Goal: Task Accomplishment & Management: Use online tool/utility

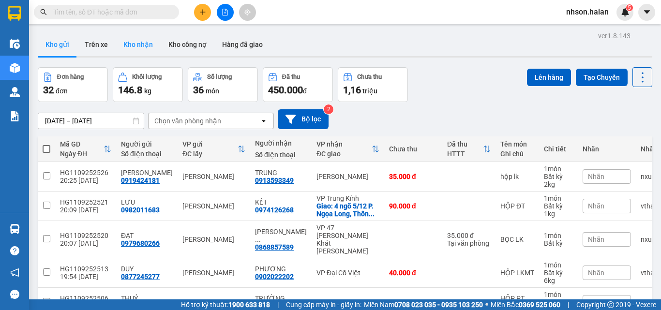
click at [133, 40] on button "Kho nhận" at bounding box center [138, 44] width 45 height 23
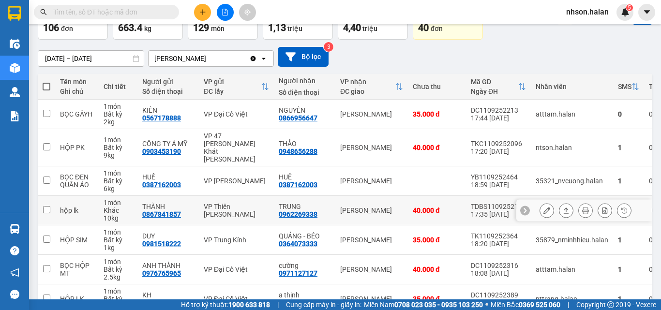
scroll to position [194, 0]
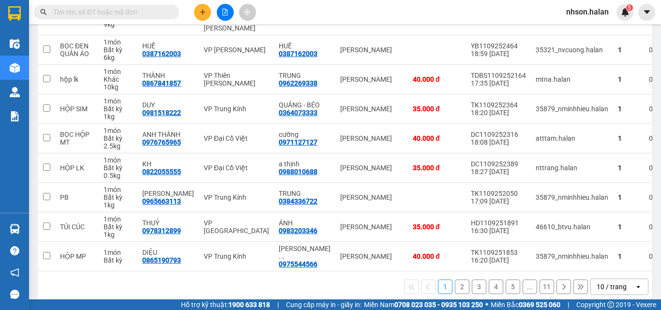
click at [615, 282] on div "10 / trang" at bounding box center [612, 287] width 30 height 10
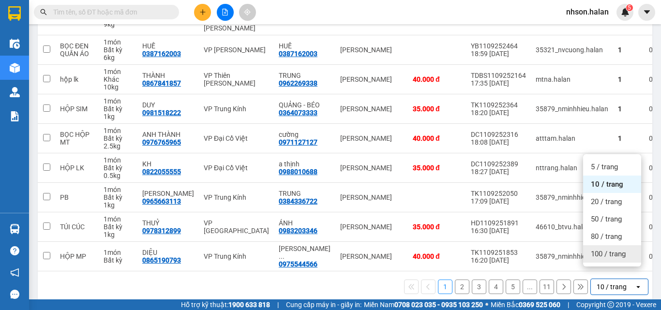
click at [603, 254] on span "100 / trang" at bounding box center [608, 254] width 35 height 10
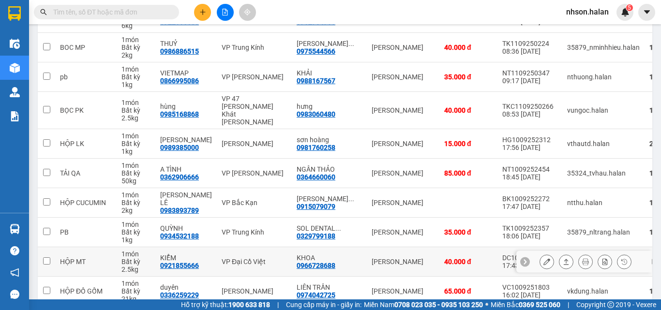
scroll to position [1985, 0]
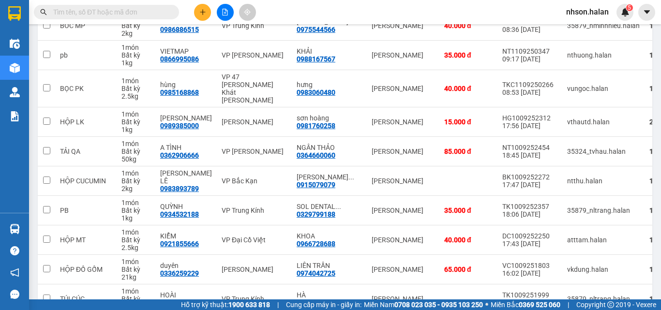
click at [93, 11] on input "text" at bounding box center [110, 12] width 114 height 11
paste input "0886256666"
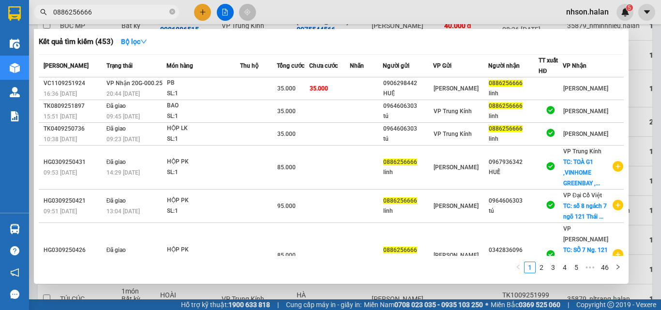
drag, startPoint x: 119, startPoint y: 11, endPoint x: 33, endPoint y: 11, distance: 85.2
click at [33, 11] on div "0886256666" at bounding box center [94, 12] width 189 height 15
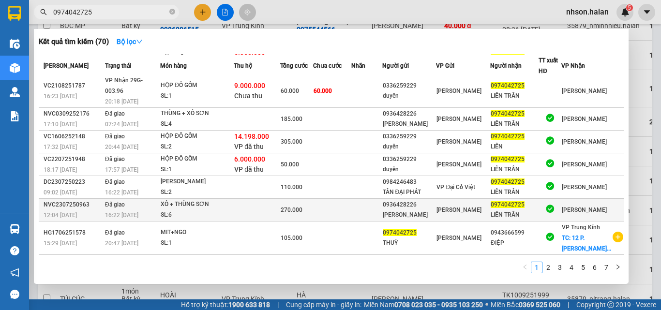
scroll to position [81, 0]
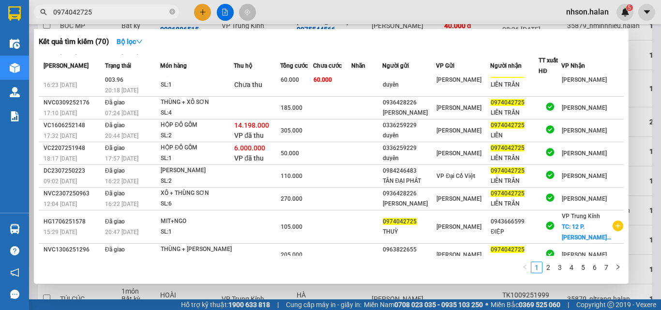
drag, startPoint x: 118, startPoint y: 13, endPoint x: 37, endPoint y: 10, distance: 80.9
click at [37, 10] on span "0974042725" at bounding box center [106, 12] width 145 height 15
paste input "66669000"
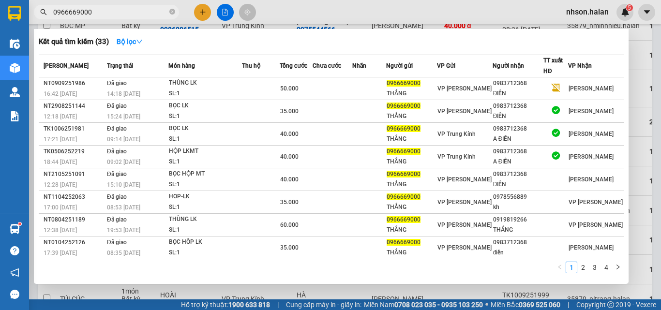
drag, startPoint x: 104, startPoint y: 13, endPoint x: 57, endPoint y: 10, distance: 46.5
click at [57, 10] on input "0966669000" at bounding box center [110, 12] width 114 height 11
type input "0"
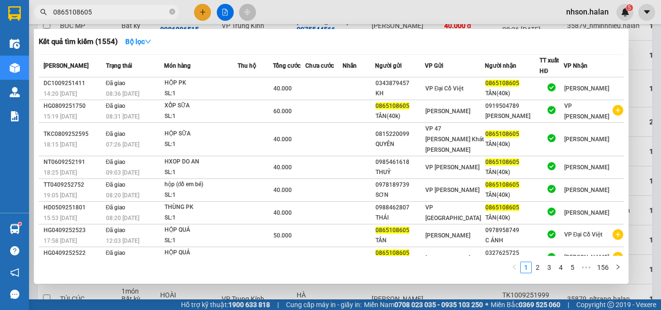
drag, startPoint x: 108, startPoint y: 10, endPoint x: 51, endPoint y: 10, distance: 57.1
click at [51, 10] on span "0865108605" at bounding box center [106, 12] width 145 height 15
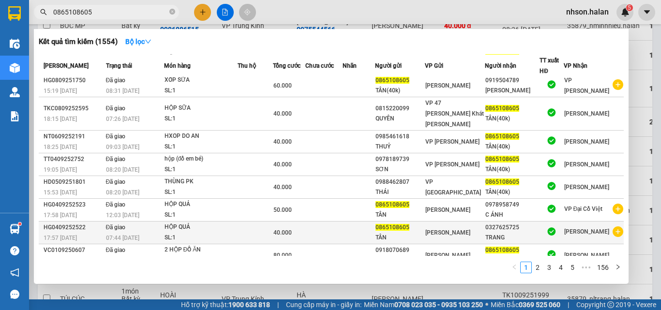
scroll to position [49, 0]
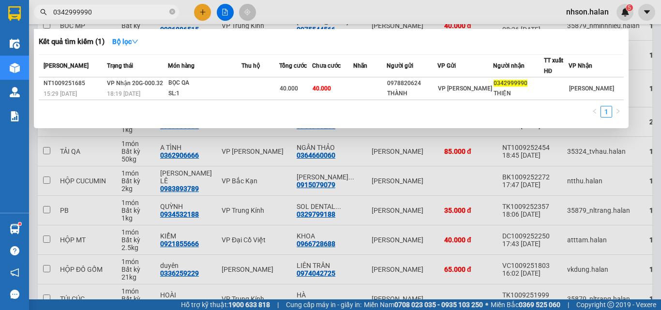
drag, startPoint x: 106, startPoint y: 10, endPoint x: 43, endPoint y: 12, distance: 62.5
click at [43, 12] on div "0342999990" at bounding box center [94, 12] width 189 height 15
paste input "912916863"
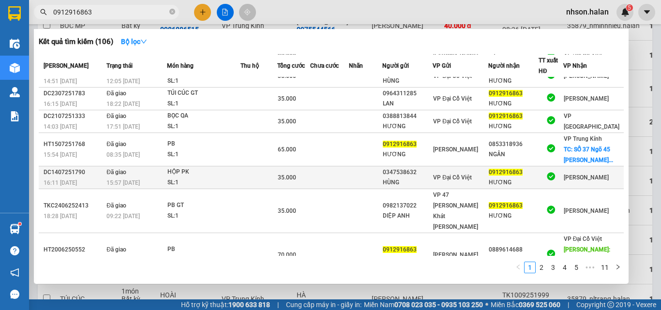
scroll to position [0, 0]
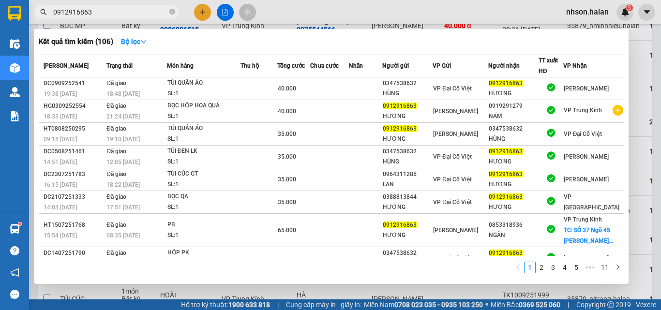
drag, startPoint x: 122, startPoint y: 9, endPoint x: 36, endPoint y: 7, distance: 86.2
click at [36, 7] on span "0912916863" at bounding box center [106, 12] width 145 height 15
paste input "48656288"
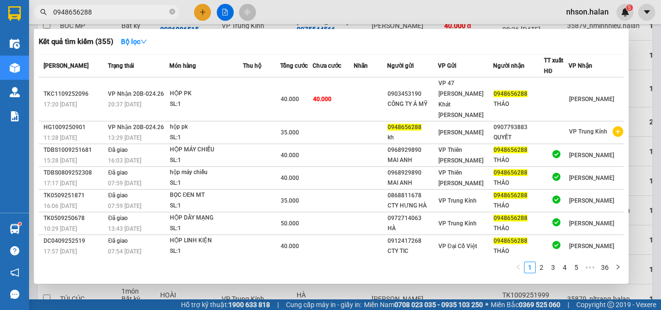
drag, startPoint x: 117, startPoint y: 7, endPoint x: 60, endPoint y: 13, distance: 57.0
click at [50, 6] on span "0948656288" at bounding box center [106, 12] width 145 height 15
paste input "389166122"
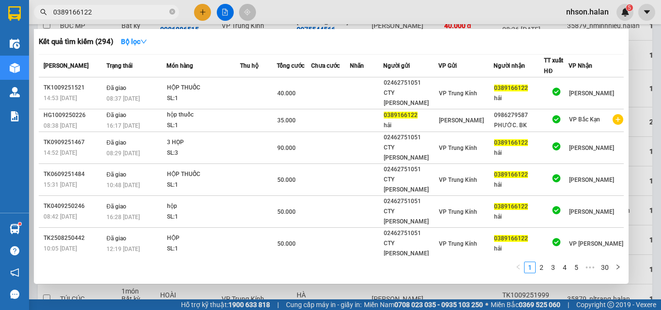
drag, startPoint x: 117, startPoint y: 13, endPoint x: 50, endPoint y: 7, distance: 66.6
click at [50, 7] on span "0389166122" at bounding box center [106, 12] width 145 height 15
paste input "32705088"
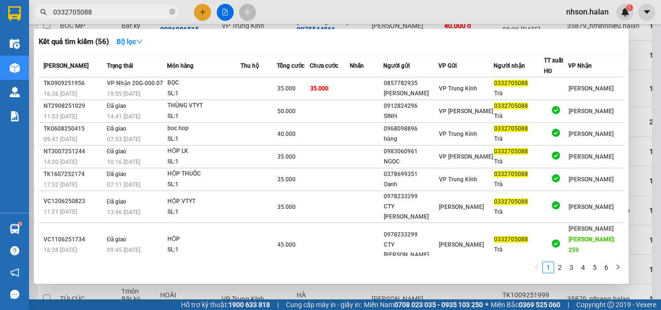
drag, startPoint x: 97, startPoint y: 13, endPoint x: 42, endPoint y: 12, distance: 54.7
click at [42, 12] on div "0332705088" at bounding box center [94, 12] width 189 height 15
paste input "98978836"
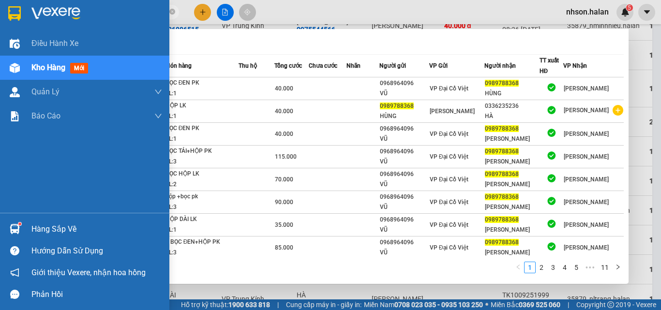
drag, startPoint x: 112, startPoint y: 14, endPoint x: 45, endPoint y: 28, distance: 68.2
click at [7, 11] on section "Kết quả [PERSON_NAME] ( 101 ) Bộ lọc Mã ĐH Trạng thái Món hàng Thu hộ Tổng [PER…" at bounding box center [330, 155] width 661 height 310
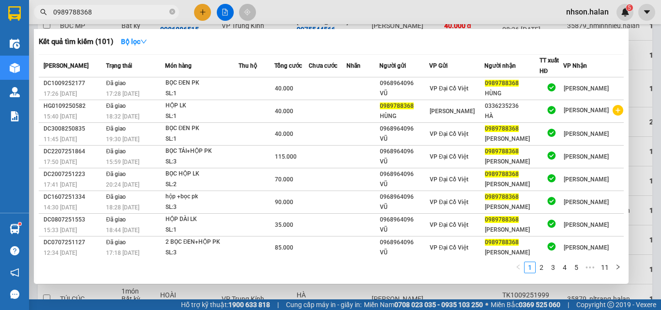
paste input "71127127"
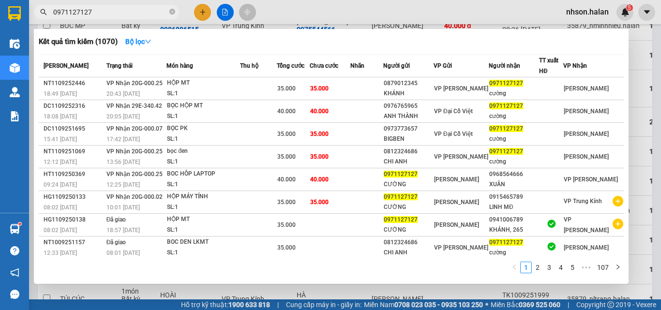
drag, startPoint x: 102, startPoint y: 10, endPoint x: 40, endPoint y: 10, distance: 62.0
click at [40, 10] on div "0971127127" at bounding box center [94, 12] width 189 height 15
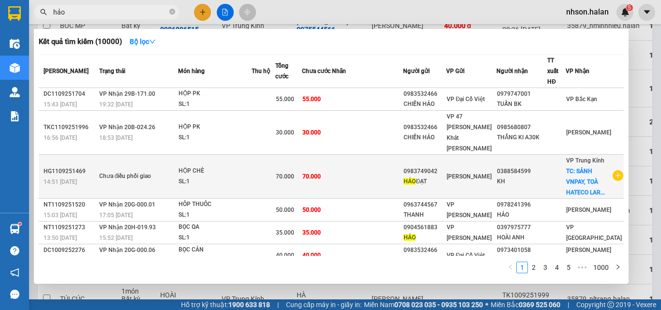
type input "hảo"
drag, startPoint x: 422, startPoint y: 149, endPoint x: 455, endPoint y: 150, distance: 32.9
click at [445, 167] on div "0983749042" at bounding box center [425, 172] width 42 height 10
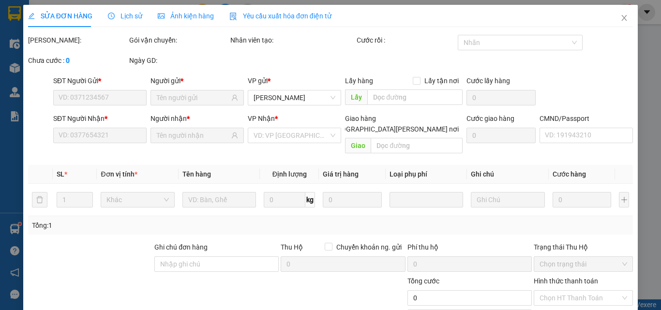
type input "0983749042"
type input "0388584599"
checkbox input "true"
type input "[PERSON_NAME] VNPAY, TOÀ HATECO LAROMA,4A [PERSON_NAME] [PERSON_NAME] dài, [GEO…"
type input "ng nhận ko nghe máy"
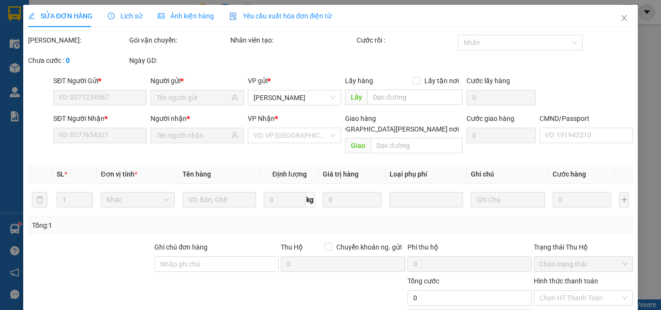
type input "70.000"
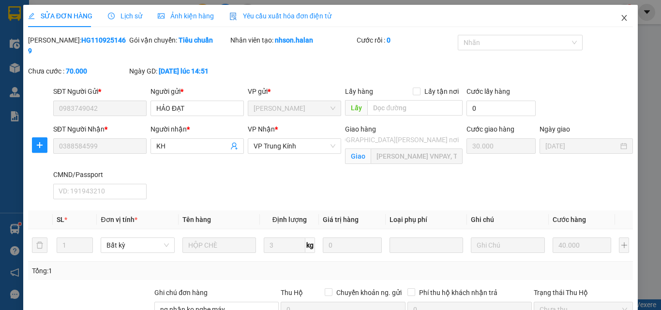
click at [622, 17] on icon "close" at bounding box center [624, 18] width 5 height 6
click at [618, 16] on div "5" at bounding box center [625, 12] width 17 height 17
click at [616, 15] on body "Kết quả [PERSON_NAME] ( 10000 ) Bộ lọc Mã ĐH Trạng thái Món hàng Thu hộ Tổng [P…" at bounding box center [330, 155] width 661 height 310
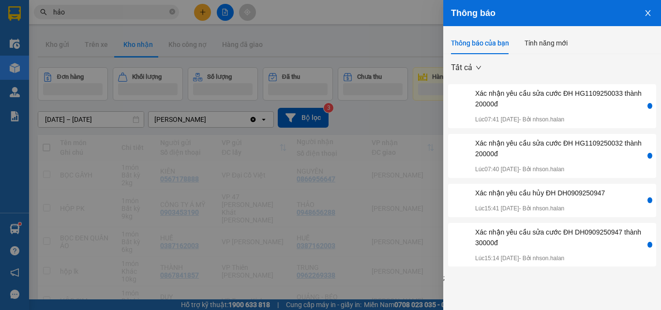
click at [647, 15] on icon "close" at bounding box center [647, 13] width 5 height 6
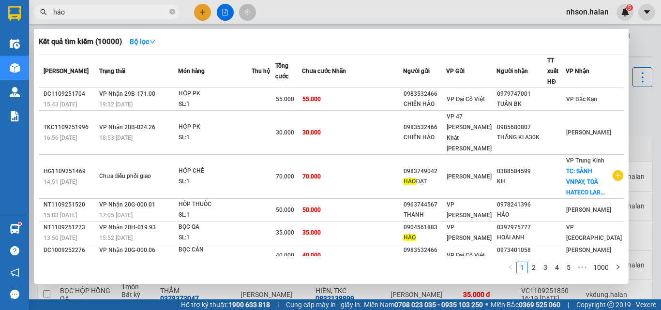
drag, startPoint x: 90, startPoint y: 15, endPoint x: 53, endPoint y: 14, distance: 36.8
click at [53, 14] on input "hảo" at bounding box center [110, 12] width 114 height 11
paste input "0977840861"
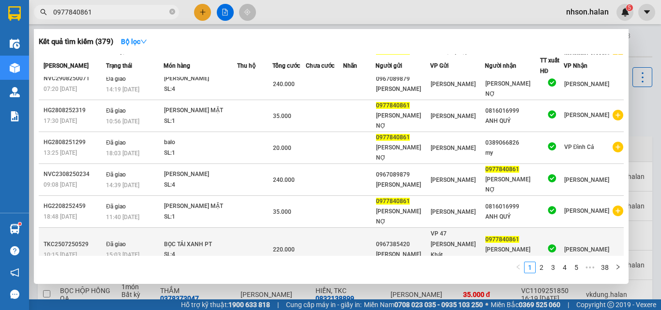
scroll to position [48, 0]
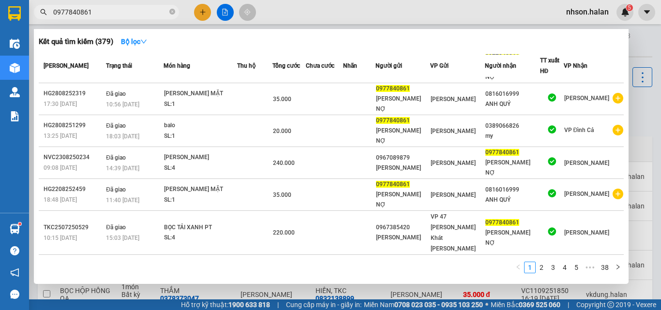
type input "0977840861"
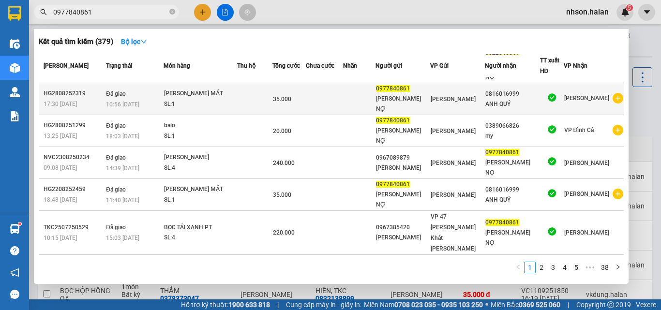
click at [252, 88] on td at bounding box center [254, 99] width 35 height 32
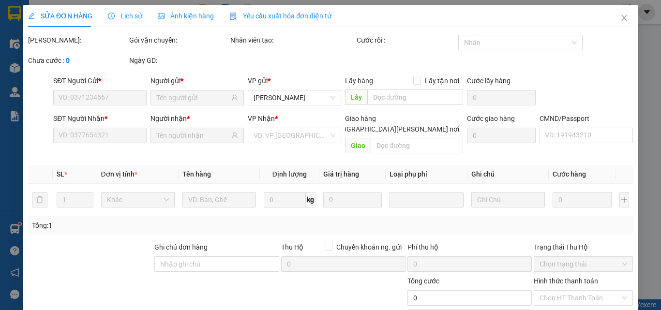
type input "0977840861"
type input "0816016999"
type input "35.000"
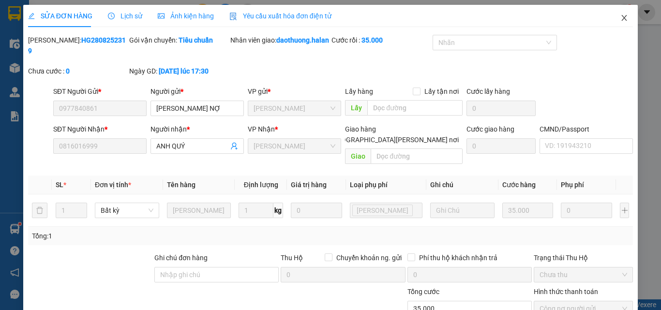
click at [618, 14] on span "Close" at bounding box center [624, 18] width 27 height 27
click at [617, 19] on div "nhson.halan 5" at bounding box center [596, 12] width 75 height 17
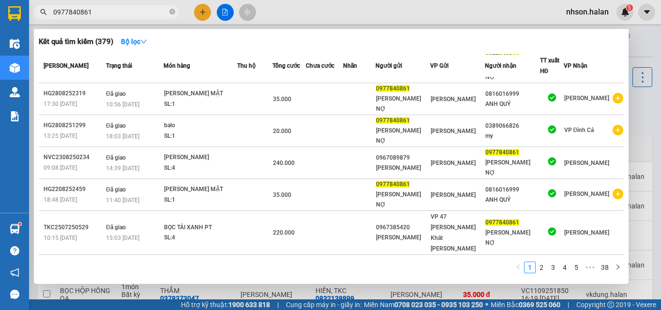
drag, startPoint x: 99, startPoint y: 12, endPoint x: 51, endPoint y: 10, distance: 48.0
click at [51, 10] on span "0977840861" at bounding box center [106, 12] width 145 height 15
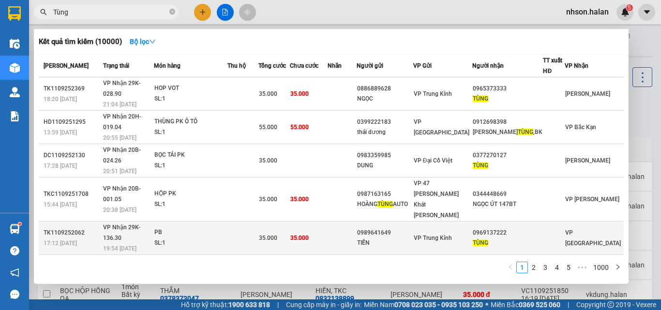
scroll to position [76, 0]
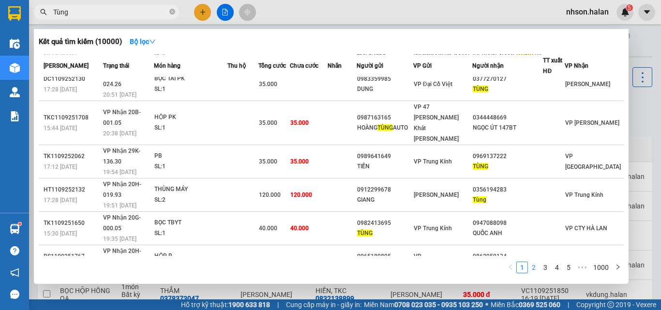
click at [534, 268] on link "2" at bounding box center [534, 267] width 11 height 11
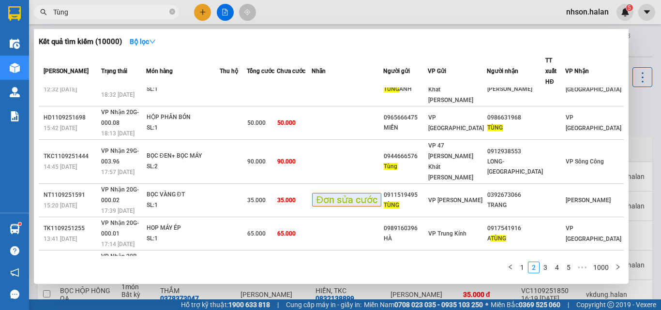
scroll to position [49, 0]
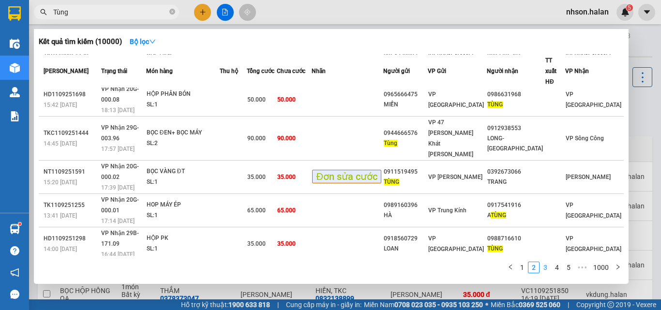
click at [545, 267] on link "3" at bounding box center [545, 267] width 11 height 11
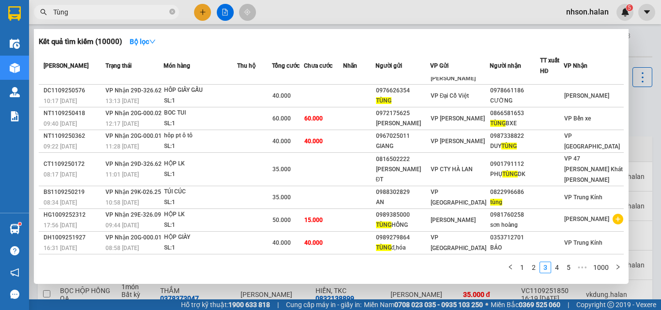
drag, startPoint x: 94, startPoint y: 19, endPoint x: 92, endPoint y: 14, distance: 6.1
click at [94, 19] on div "Kết quả [PERSON_NAME] ( 10000 ) Bộ lọc Mã ĐH Trạng thái Món hàng Thu hộ Tổng [P…" at bounding box center [94, 12] width 189 height 17
click at [92, 13] on input "Tùng" at bounding box center [110, 12] width 114 height 11
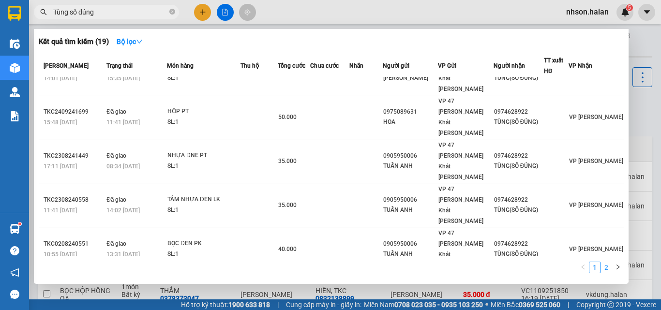
click at [610, 263] on link "2" at bounding box center [606, 267] width 11 height 11
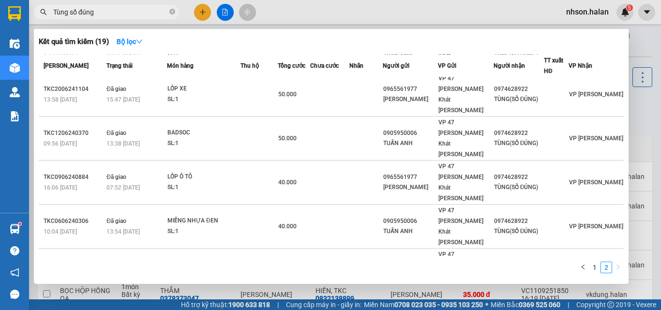
scroll to position [26, 0]
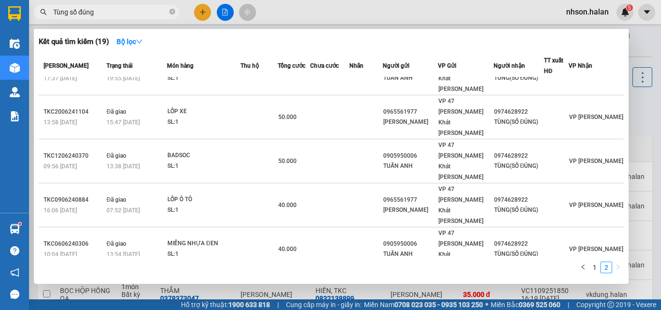
click at [100, 8] on input "Tùng số đúng" at bounding box center [110, 12] width 114 height 11
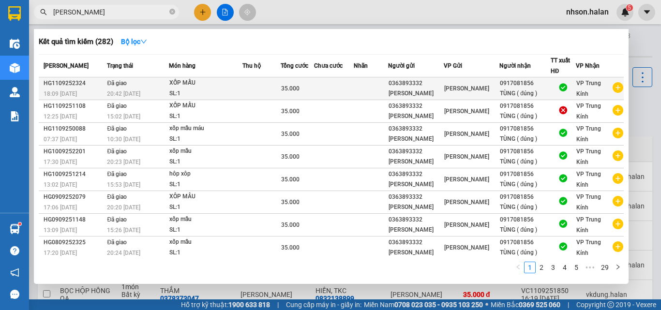
type input "[PERSON_NAME]"
drag, startPoint x: 433, startPoint y: 83, endPoint x: 395, endPoint y: 83, distance: 37.8
click at [395, 83] on div "0363893332" at bounding box center [416, 83] width 55 height 10
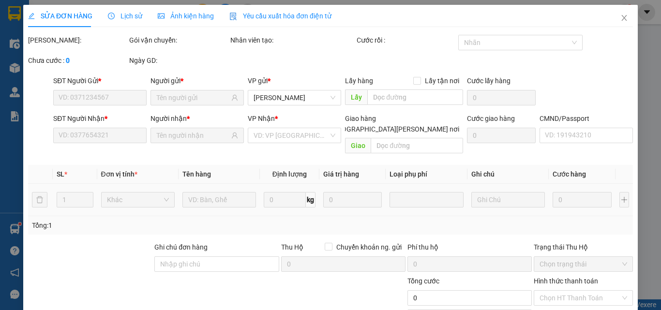
type input "0363893332"
type input "0917081856"
type input "35.000"
